Goal: Information Seeking & Learning: Learn about a topic

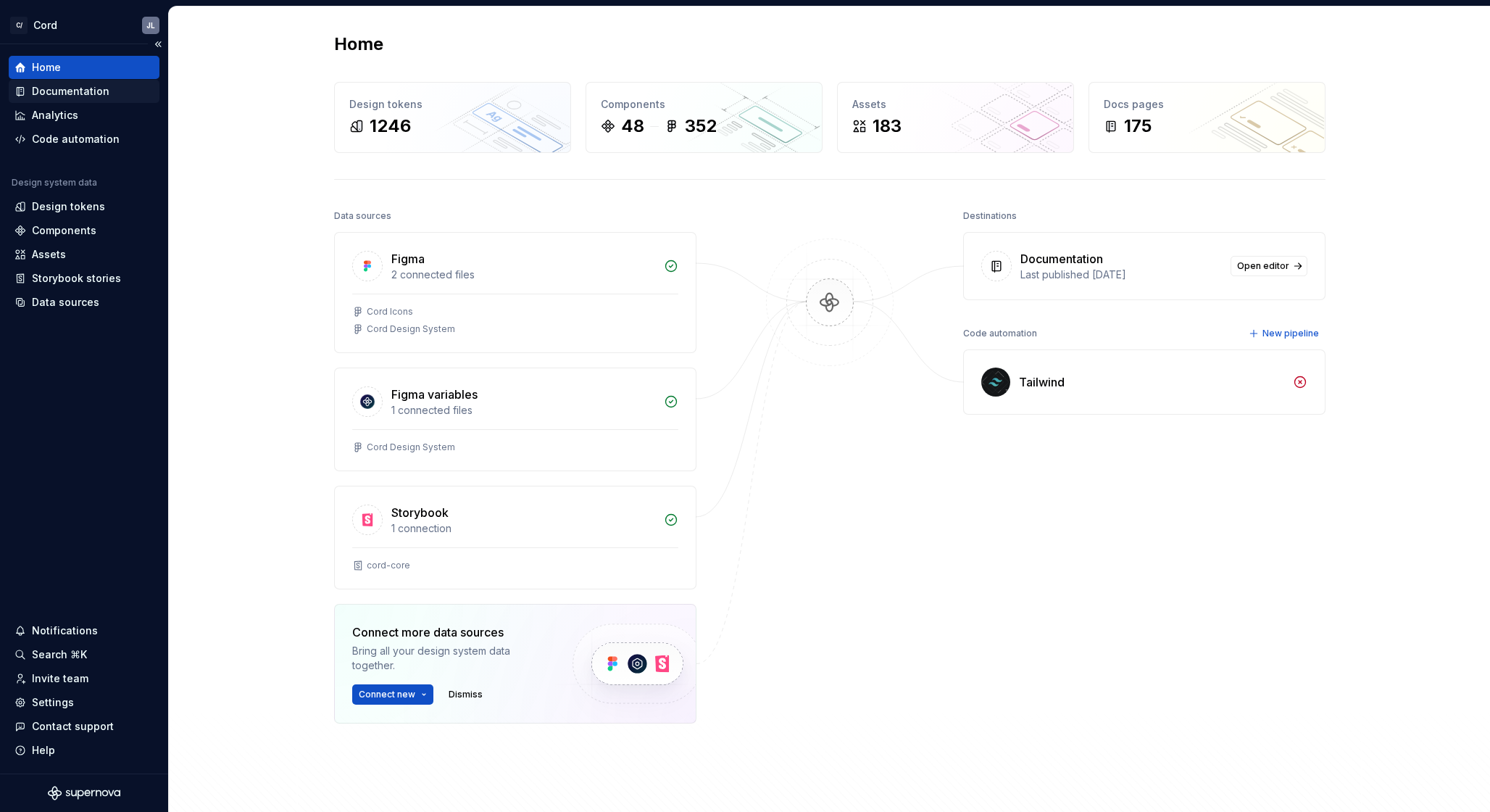
click at [50, 93] on div "Documentation" at bounding box center [70, 92] width 78 height 15
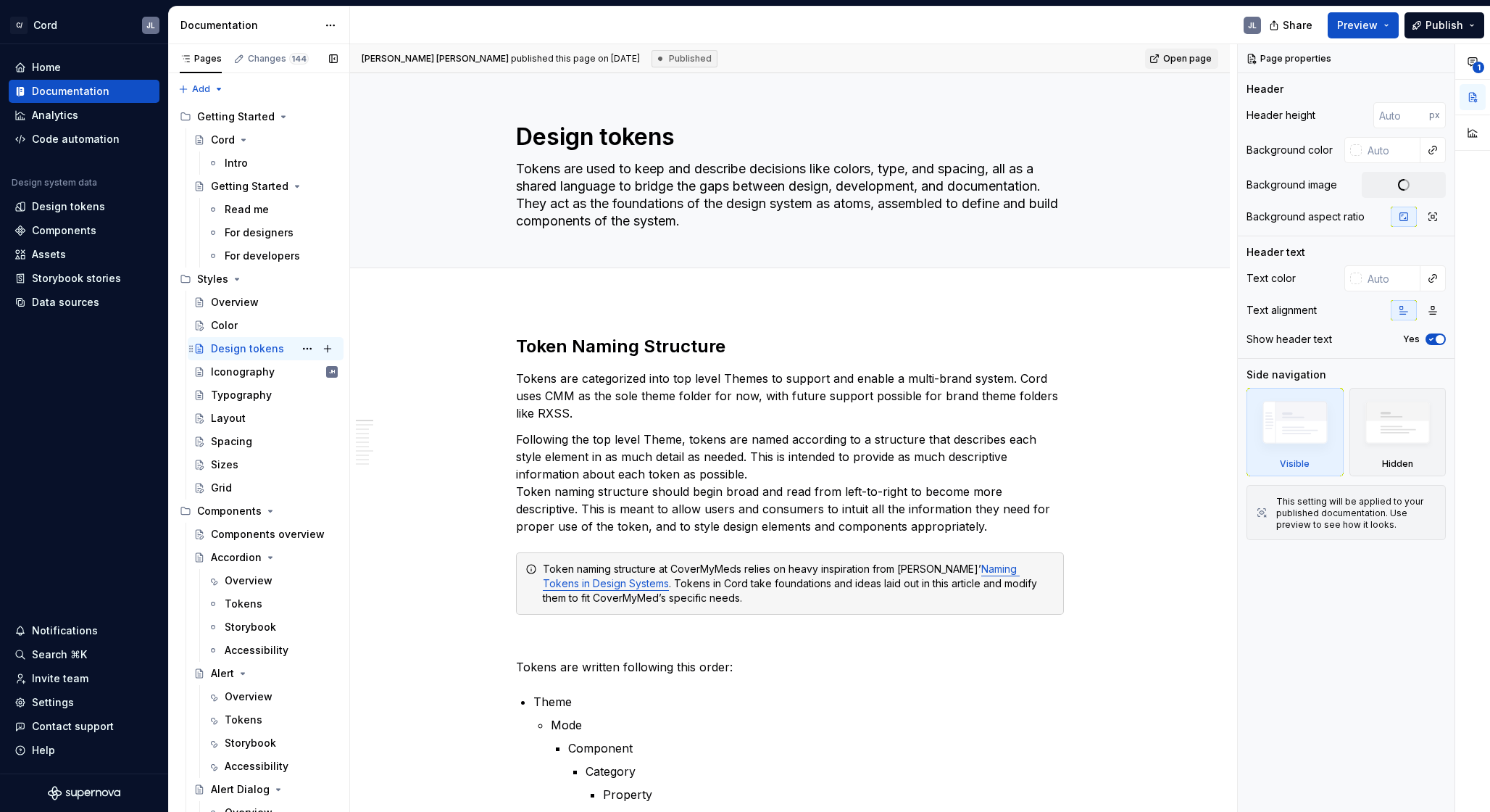
click at [252, 347] on div "Design tokens" at bounding box center [247, 349] width 73 height 15
click at [1189, 63] on span "Open page" at bounding box center [1187, 58] width 49 height 12
type textarea "*"
